Goal: Task Accomplishment & Management: Use online tool/utility

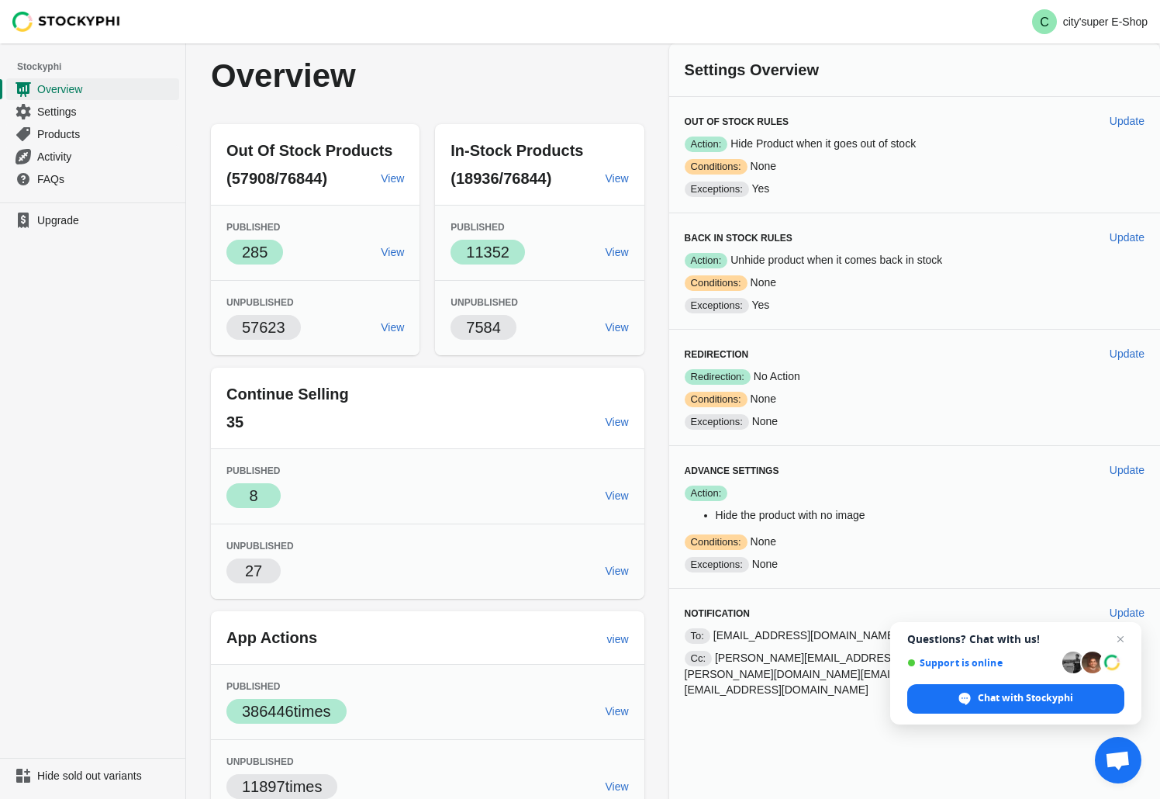
click at [644, 657] on div "Out Of Stock Products (57908/76844) View Published Success 285 View Unpublished…" at bounding box center [419, 589] width 449 height 955
click at [1124, 634] on span "Open chat" at bounding box center [1120, 639] width 19 height 19
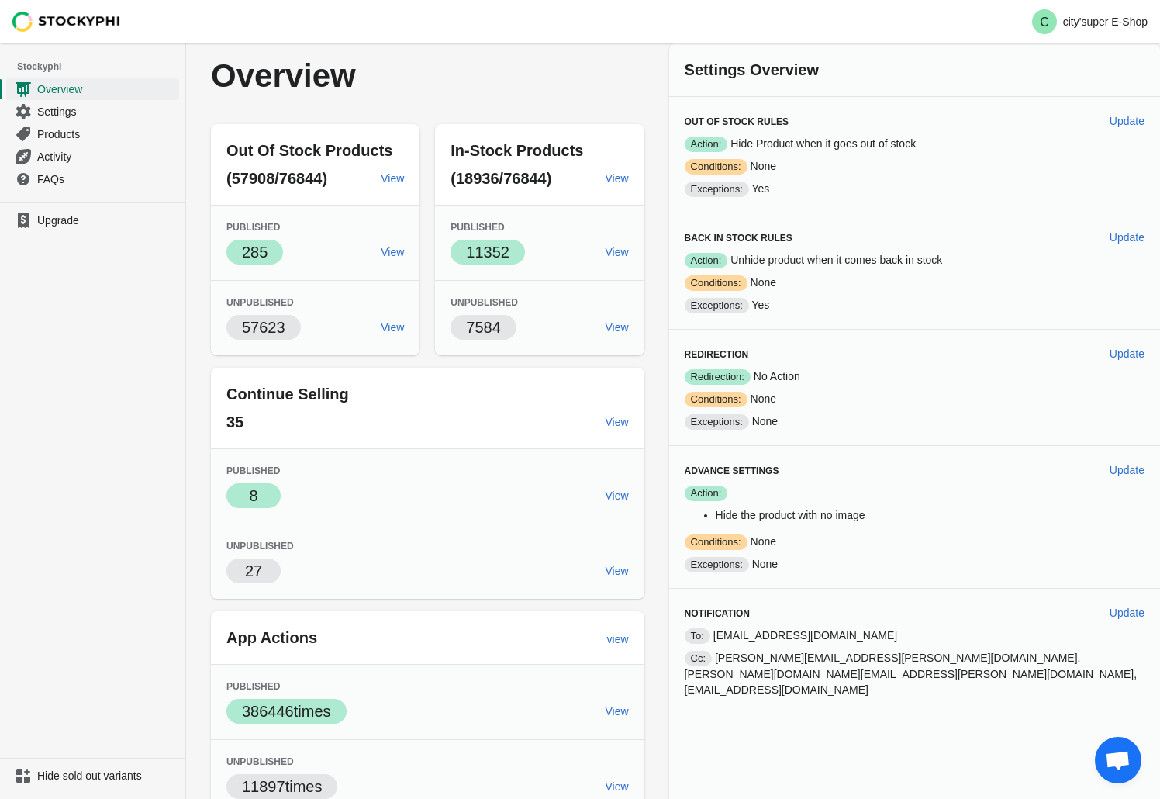
click at [644, 496] on div "Out Of Stock Products (57908/76844) View Published Success 285 View Unpublished…" at bounding box center [419, 589] width 449 height 955
click at [1130, 128] on button "Update" at bounding box center [1127, 121] width 47 height 28
select select "hours"
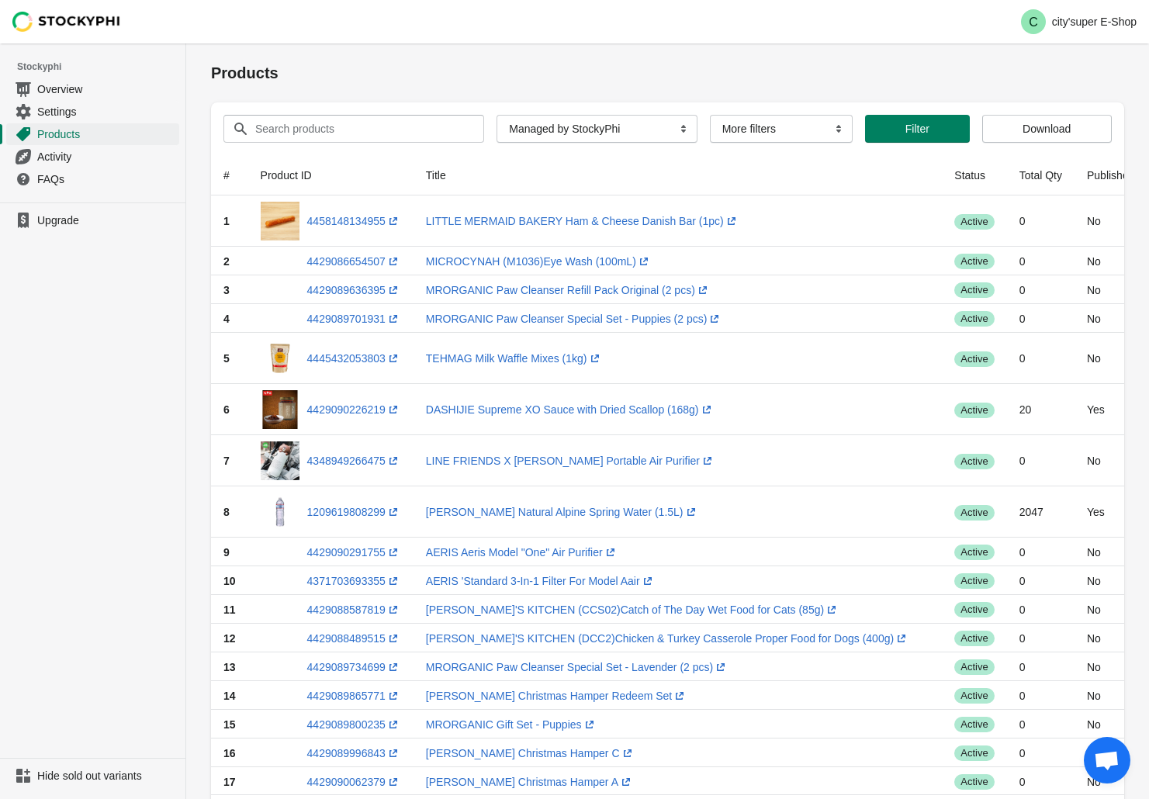
click at [59, 26] on img at bounding box center [66, 22] width 109 height 20
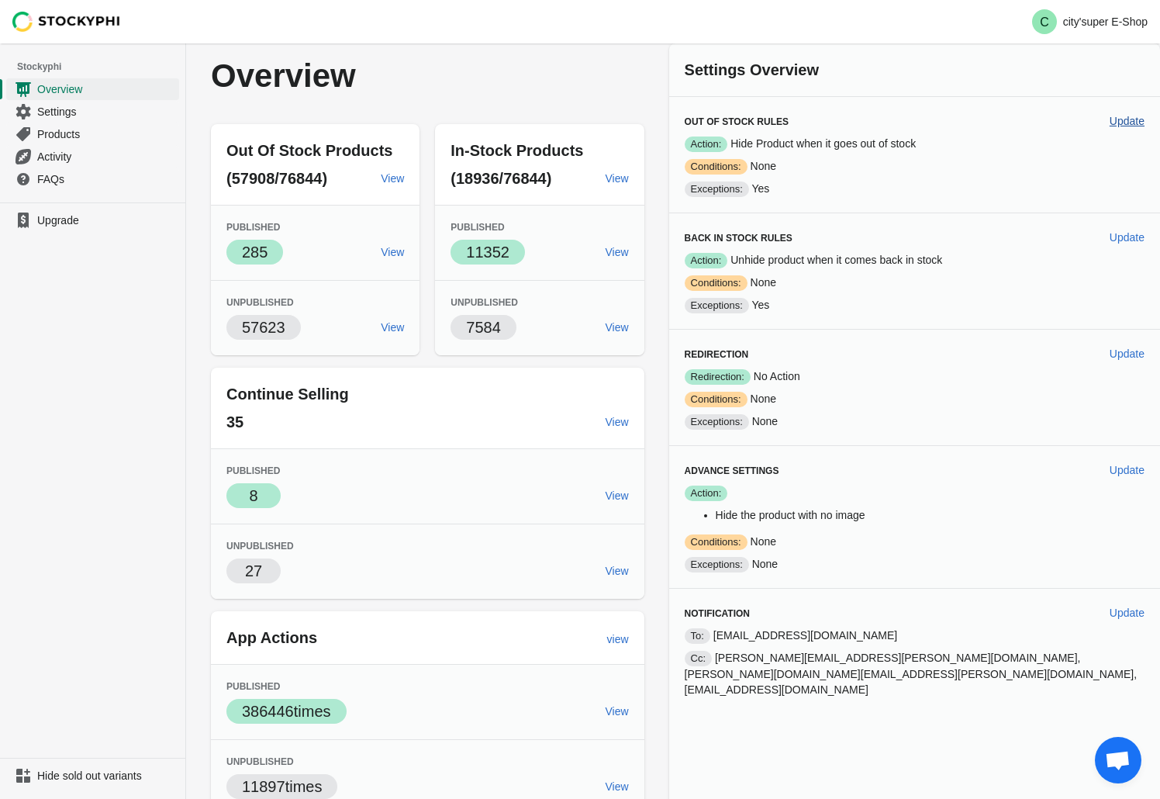
click at [1135, 119] on span "Update" at bounding box center [1127, 121] width 35 height 12
select select "hours"
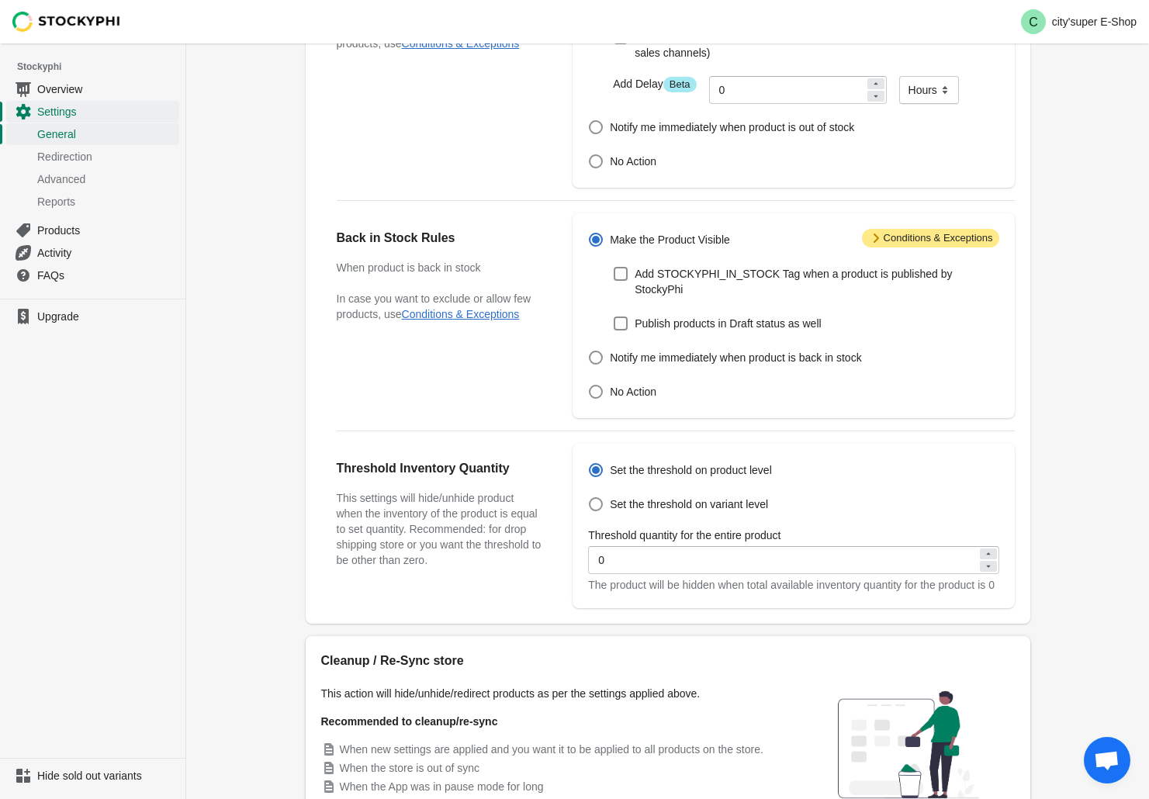
scroll to position [333, 0]
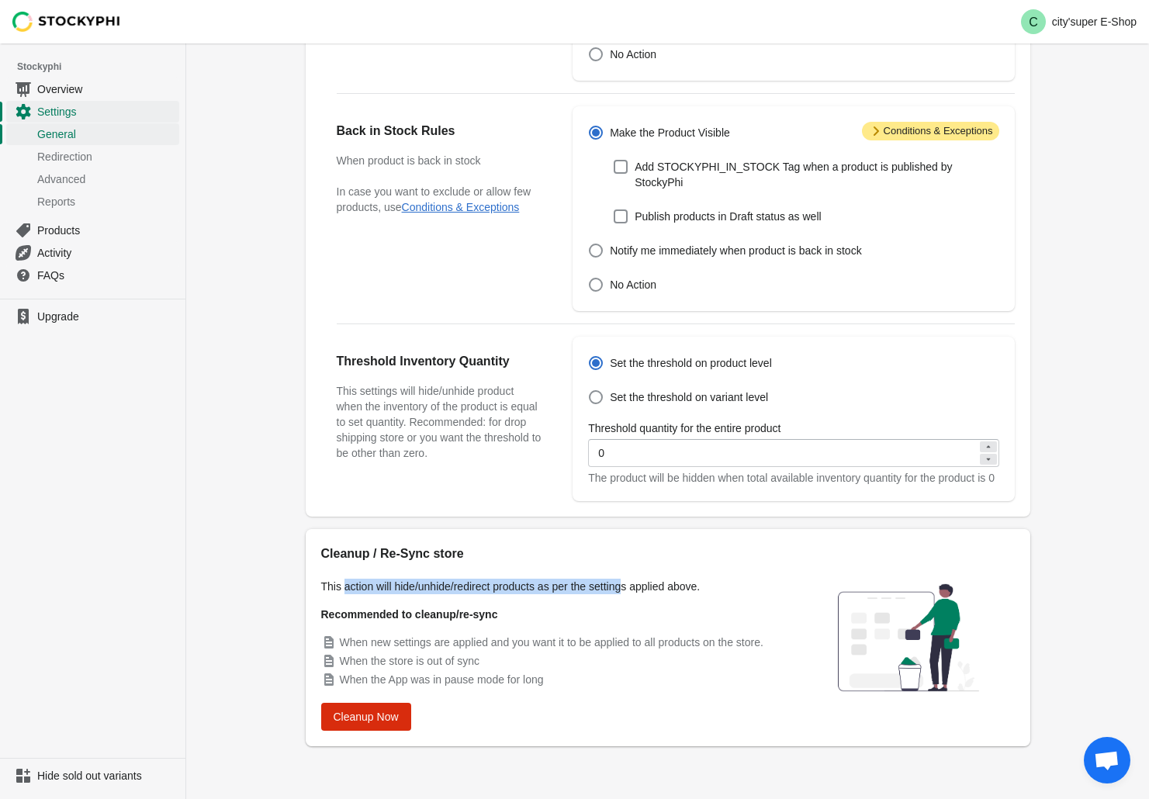
drag, startPoint x: 347, startPoint y: 588, endPoint x: 668, endPoint y: 582, distance: 320.3
click at [630, 582] on p "This action will hide/unhide/redirect products as per the settings applied abov…" at bounding box center [553, 587] width 465 height 16
click at [670, 582] on p "This action will hide/unhide/redirect products as per the settings applied abov…" at bounding box center [553, 587] width 465 height 16
drag, startPoint x: 385, startPoint y: 740, endPoint x: 371, endPoint y: 732, distance: 15.3
click at [384, 740] on div "Cleanup / Re-Sync store This action will hide/unhide/redirect products as per t…" at bounding box center [668, 637] width 724 height 217
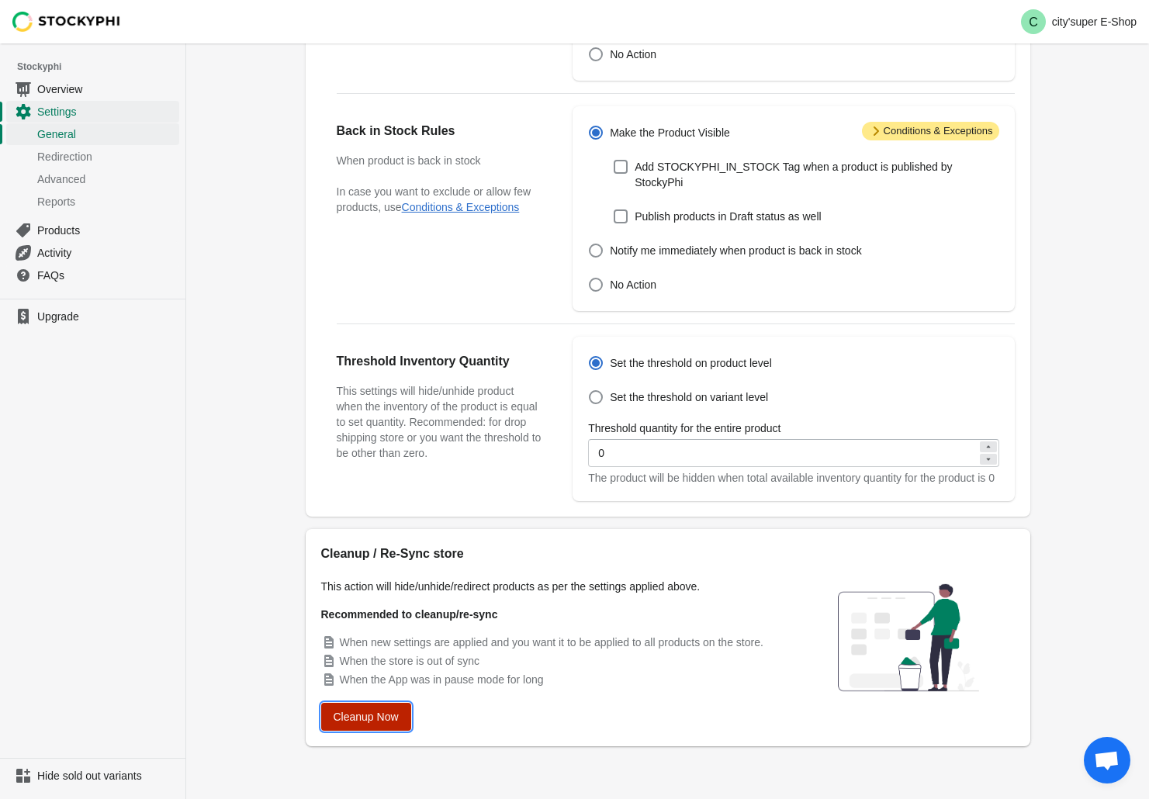
click at [364, 717] on span "Cleanup Now" at bounding box center [365, 716] width 65 height 12
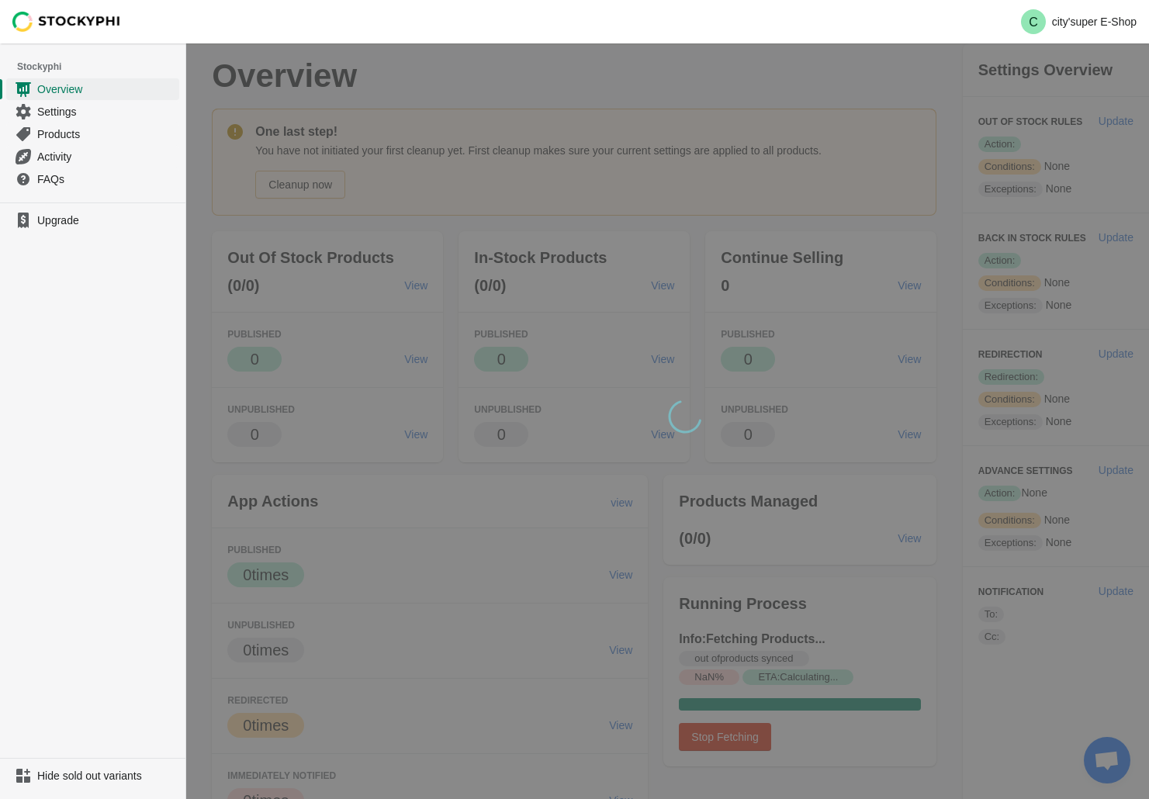
click at [93, 26] on img at bounding box center [66, 22] width 109 height 20
